Goal: Find specific page/section: Find specific page/section

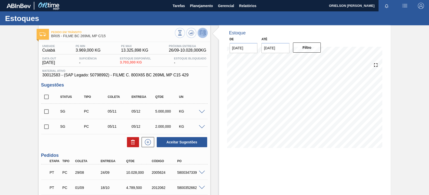
click at [52, 7] on img at bounding box center [48, 5] width 24 height 11
click at [213, 7] on button "Planejamento" at bounding box center [201, 5] width 28 height 11
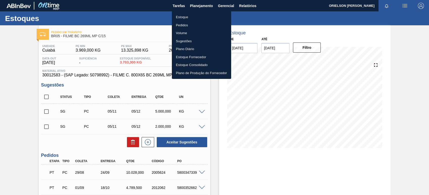
click at [215, 17] on li "Estoque" at bounding box center [201, 17] width 59 height 8
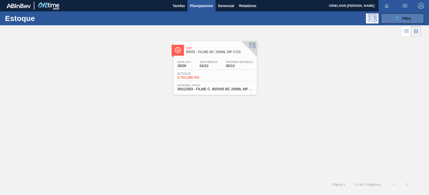
click at [402, 19] on span "Filtro" at bounding box center [406, 18] width 9 height 4
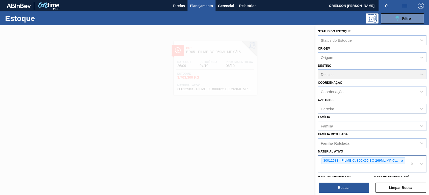
click at [349, 161] on div "30012583 - FILME C. 800X65 BC 269ML MP C15 429" at bounding box center [361, 160] width 78 height 6
paste ativo "30002268"
type ativo "30002268"
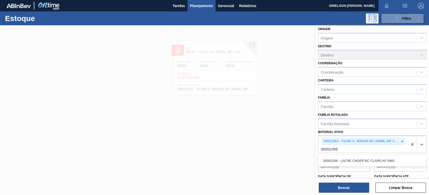
scroll to position [53, 0]
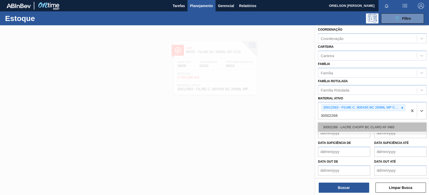
click at [342, 125] on div "30002268 - LACRE CHOPP BC CLARO AF IN65" at bounding box center [372, 126] width 109 height 9
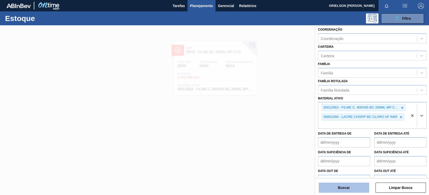
click at [345, 187] on button "Buscar" at bounding box center [344, 187] width 50 height 10
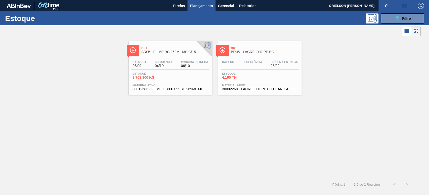
click at [243, 64] on div "Suficiência -" at bounding box center [253, 63] width 20 height 7
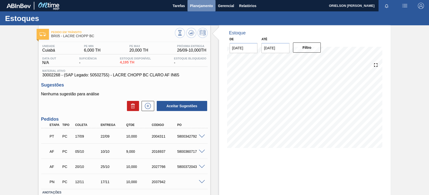
click at [198, 6] on span "Planejamento" at bounding box center [201, 6] width 23 height 6
